Goal: Task Accomplishment & Management: Use online tool/utility

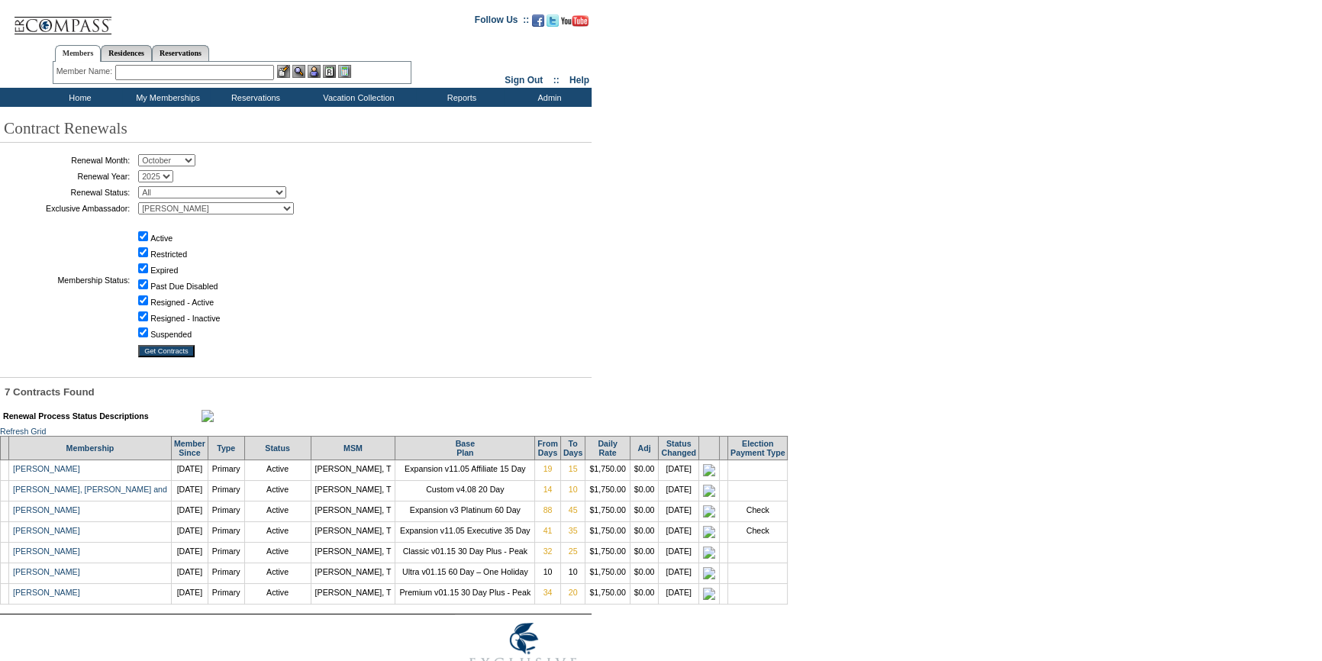
click at [181, 156] on select "January February March April May June July August September October November De…" at bounding box center [166, 160] width 57 height 12
select select "8"
click at [144, 155] on select "January February March April May June July August September October November De…" at bounding box center [166, 160] width 57 height 12
click at [169, 347] on input "Get Contracts" at bounding box center [166, 351] width 56 height 12
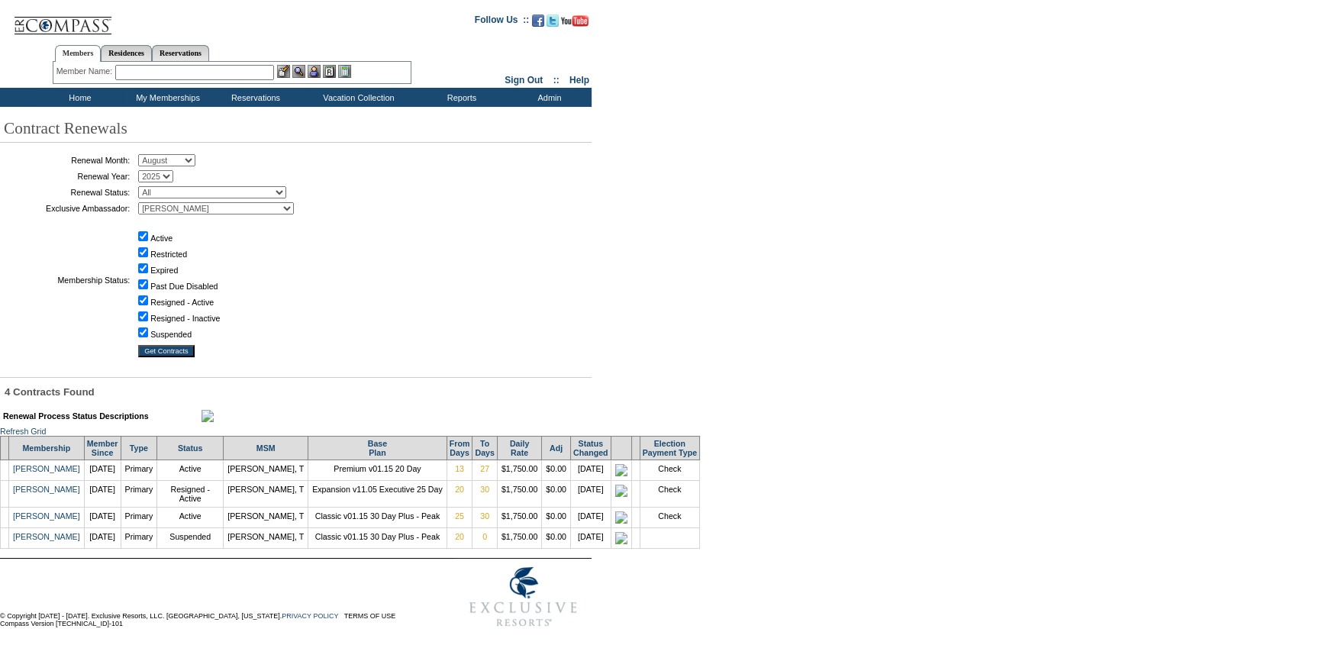
click at [180, 160] on select "January February March April May June July August September October November De…" at bounding box center [166, 160] width 57 height 12
select select "10"
click at [144, 155] on select "January February March April May June July August September October November De…" at bounding box center [166, 160] width 57 height 12
click at [147, 349] on input "Get Contracts" at bounding box center [166, 351] width 56 height 12
